Goal: Unclear: Browse casually

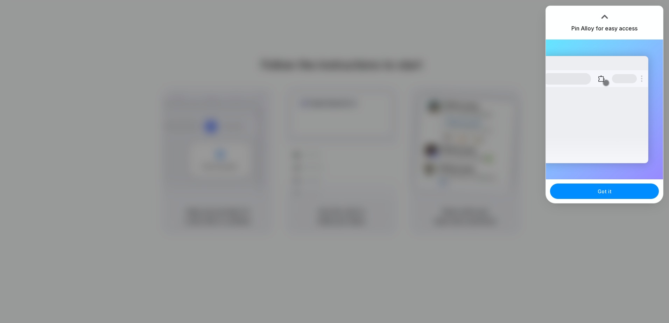
click at [487, 45] on div at bounding box center [334, 161] width 669 height 323
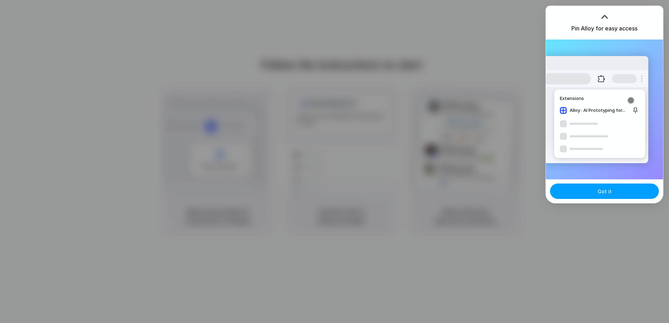
click at [613, 195] on button "Got it" at bounding box center [604, 191] width 109 height 15
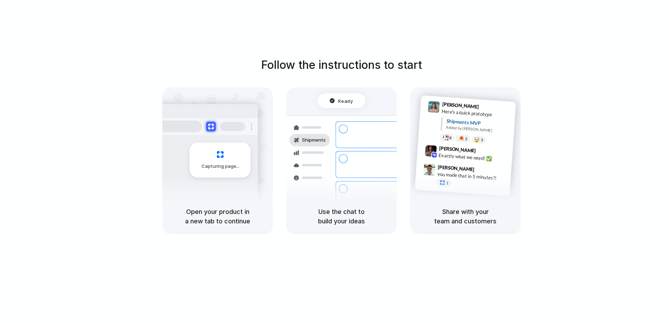
click at [219, 173] on div "Capturing page" at bounding box center [220, 160] width 61 height 35
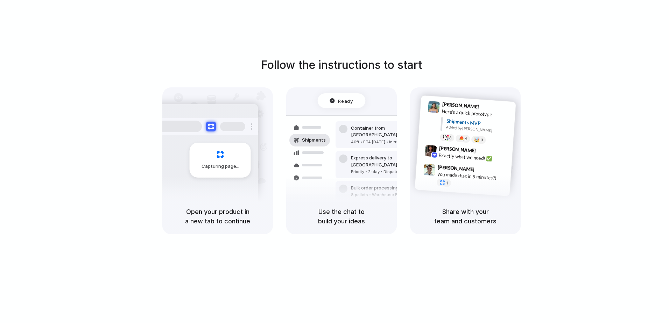
click at [210, 216] on h5 "Open your product in a new tab to continue" at bounding box center [218, 216] width 94 height 19
click at [203, 131] on div at bounding box center [205, 126] width 105 height 17
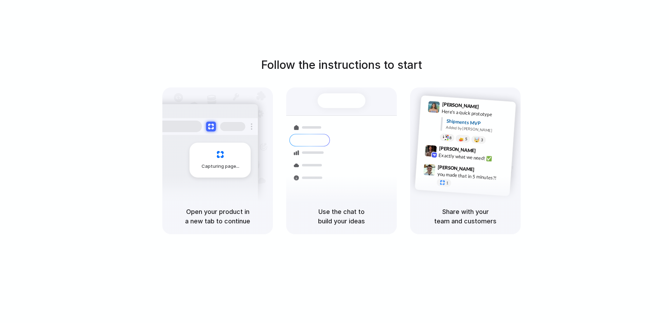
click at [348, 220] on h5 "Use the chat to build your ideas" at bounding box center [342, 216] width 94 height 19
click at [476, 159] on div "Exactly what we need! ✅" at bounding box center [474, 158] width 70 height 12
click at [271, 92] on div "Capturing page" at bounding box center [217, 142] width 111 height 111
click at [209, 121] on div at bounding box center [205, 126] width 105 height 17
click at [209, 128] on button at bounding box center [211, 126] width 10 height 10
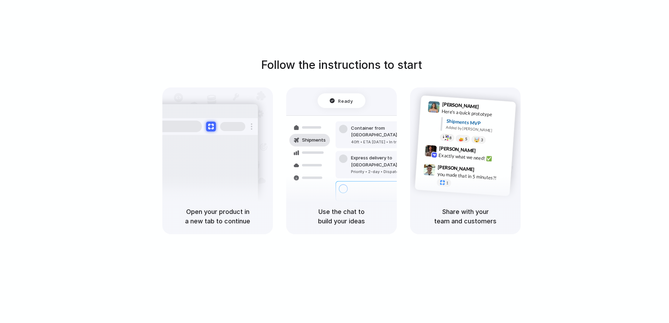
click at [212, 212] on h5 "Open your product in a new tab to continue" at bounding box center [218, 216] width 94 height 19
click at [196, 225] on h5 "Open your product in a new tab to continue" at bounding box center [218, 216] width 94 height 19
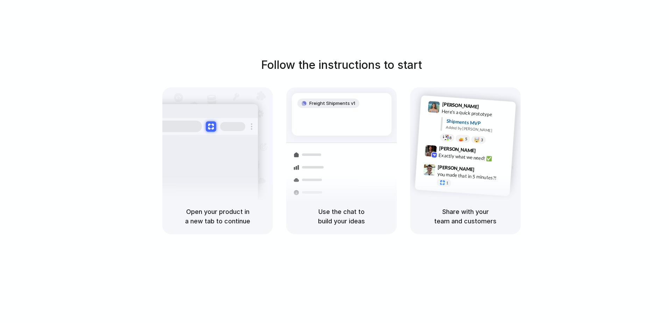
click at [209, 128] on button at bounding box center [211, 126] width 10 height 10
click at [208, 161] on div "Capturing page" at bounding box center [220, 160] width 61 height 35
click at [221, 157] on div "Capturing page" at bounding box center [220, 160] width 61 height 35
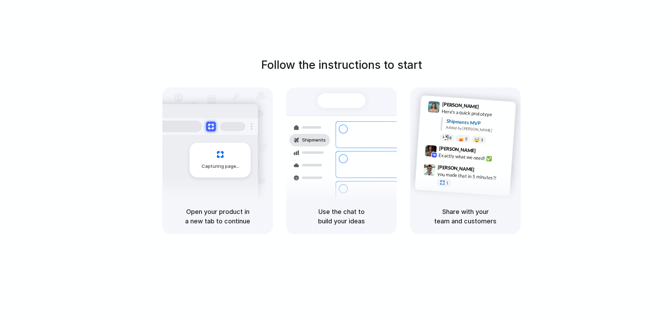
click at [209, 164] on span "Capturing page" at bounding box center [221, 166] width 39 height 7
click at [222, 155] on div "Capturing page" at bounding box center [220, 160] width 61 height 35
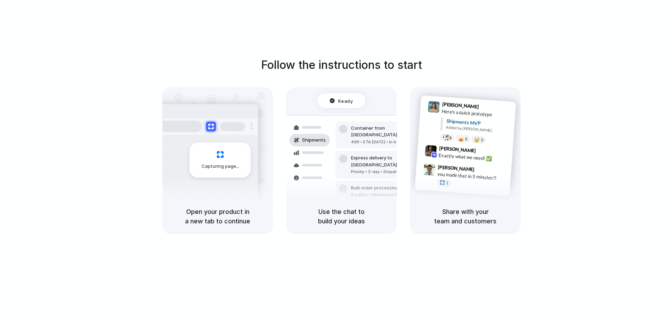
drag, startPoint x: 222, startPoint y: 155, endPoint x: 184, endPoint y: 154, distance: 38.2
click at [184, 154] on div "Capturing page" at bounding box center [206, 157] width 106 height 107
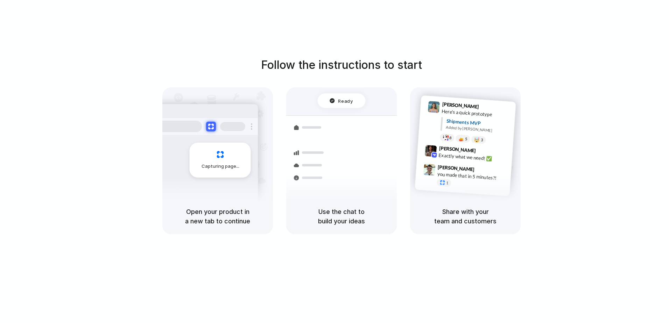
click at [209, 159] on div "Capturing page" at bounding box center [220, 160] width 61 height 35
